Goal: Navigation & Orientation: Find specific page/section

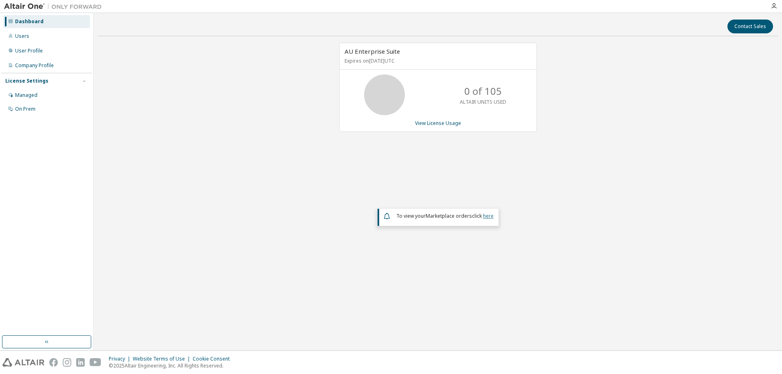
click at [486, 217] on link "here" at bounding box center [488, 216] width 11 height 7
